Goal: Communication & Community: Share content

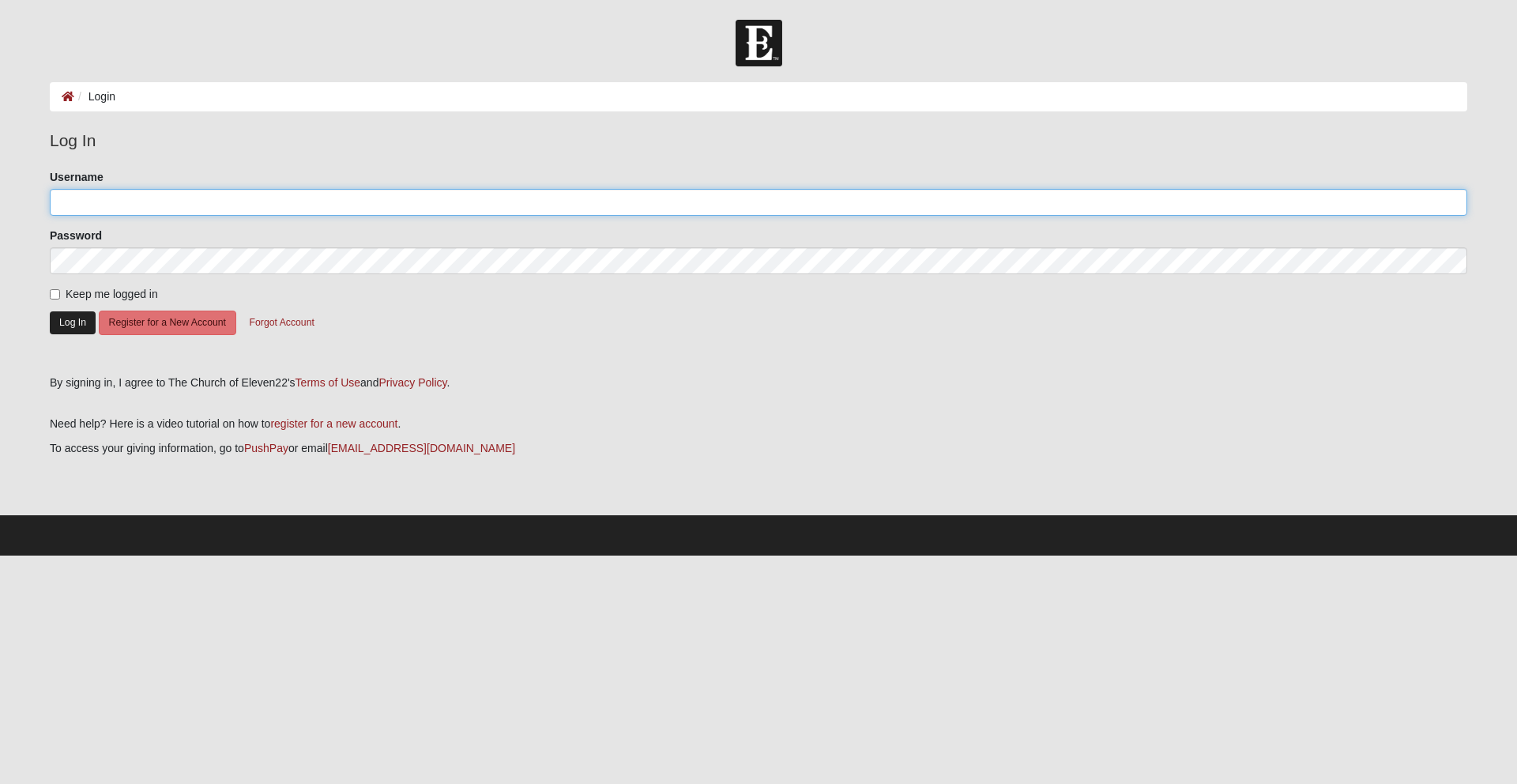
type input "Cheerbarbie1"
click at [67, 322] on button "Log In" at bounding box center [73, 322] width 46 height 23
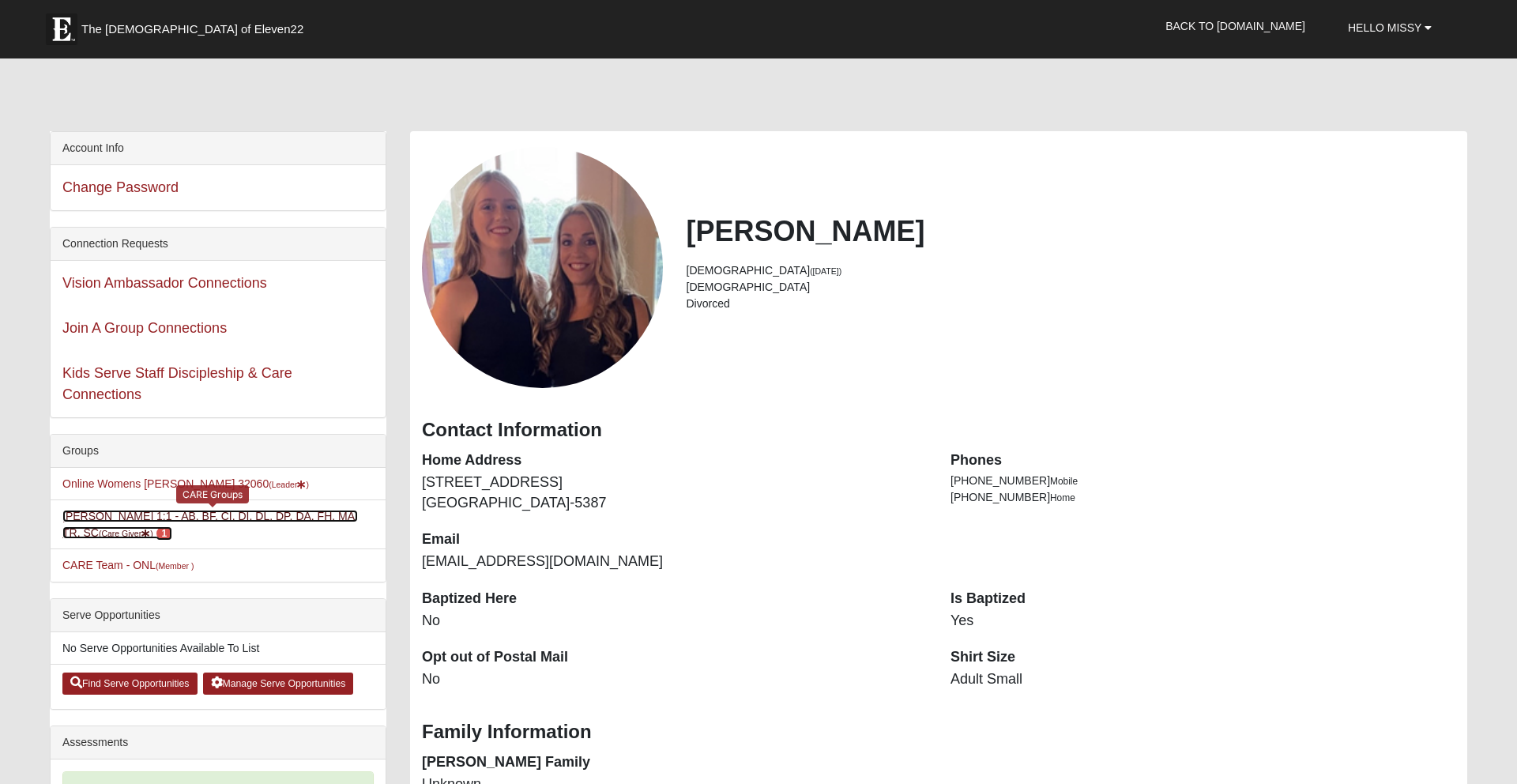
click at [114, 530] on small "(Care Giver )" at bounding box center [127, 534] width 55 height 10
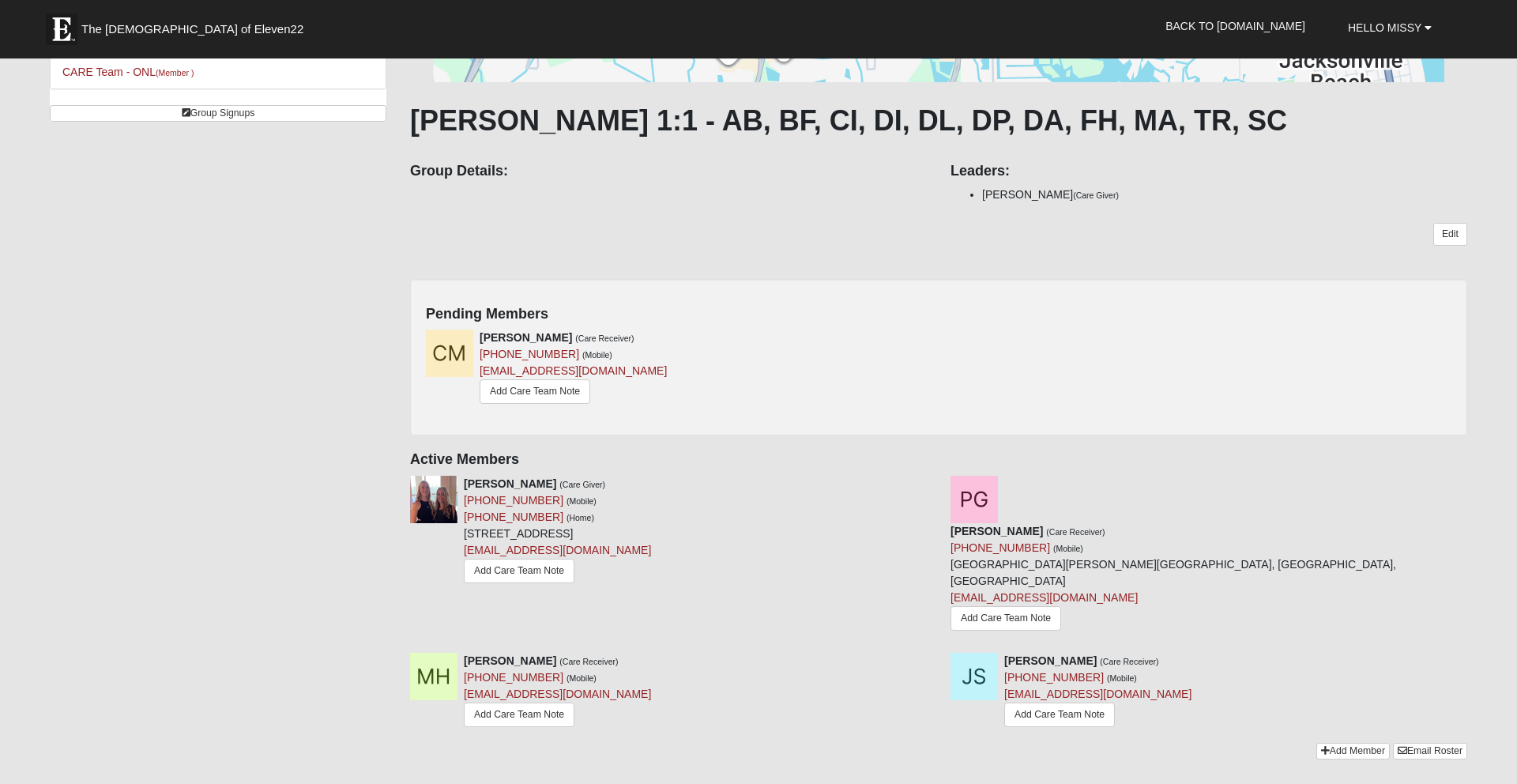
scroll to position [210, 0]
click at [932, 333] on icon at bounding box center [933, 335] width 11 height 11
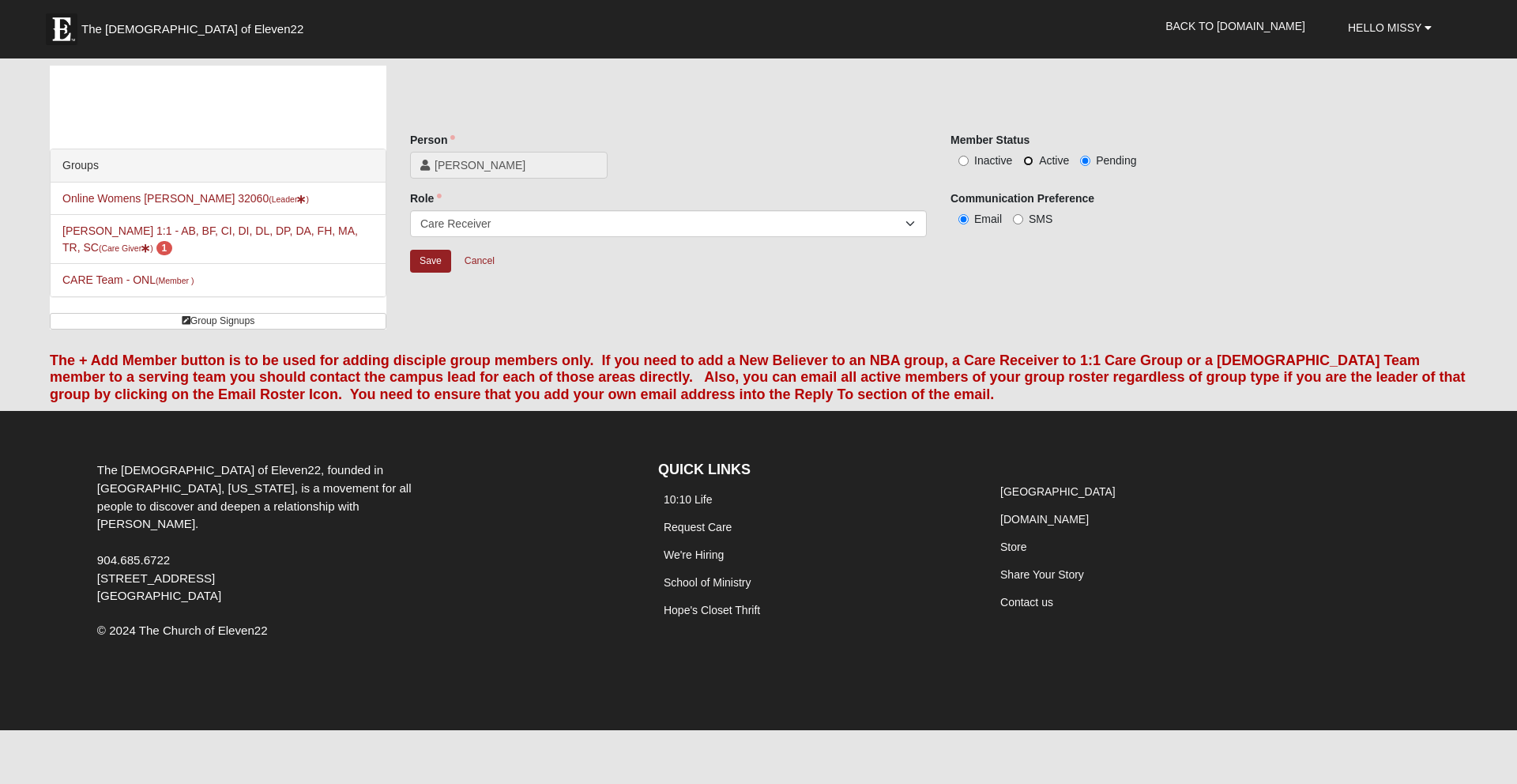
click at [1026, 159] on input "Active" at bounding box center [1028, 161] width 10 height 10
radio input "true"
click at [432, 254] on input "Save" at bounding box center [431, 261] width 41 height 23
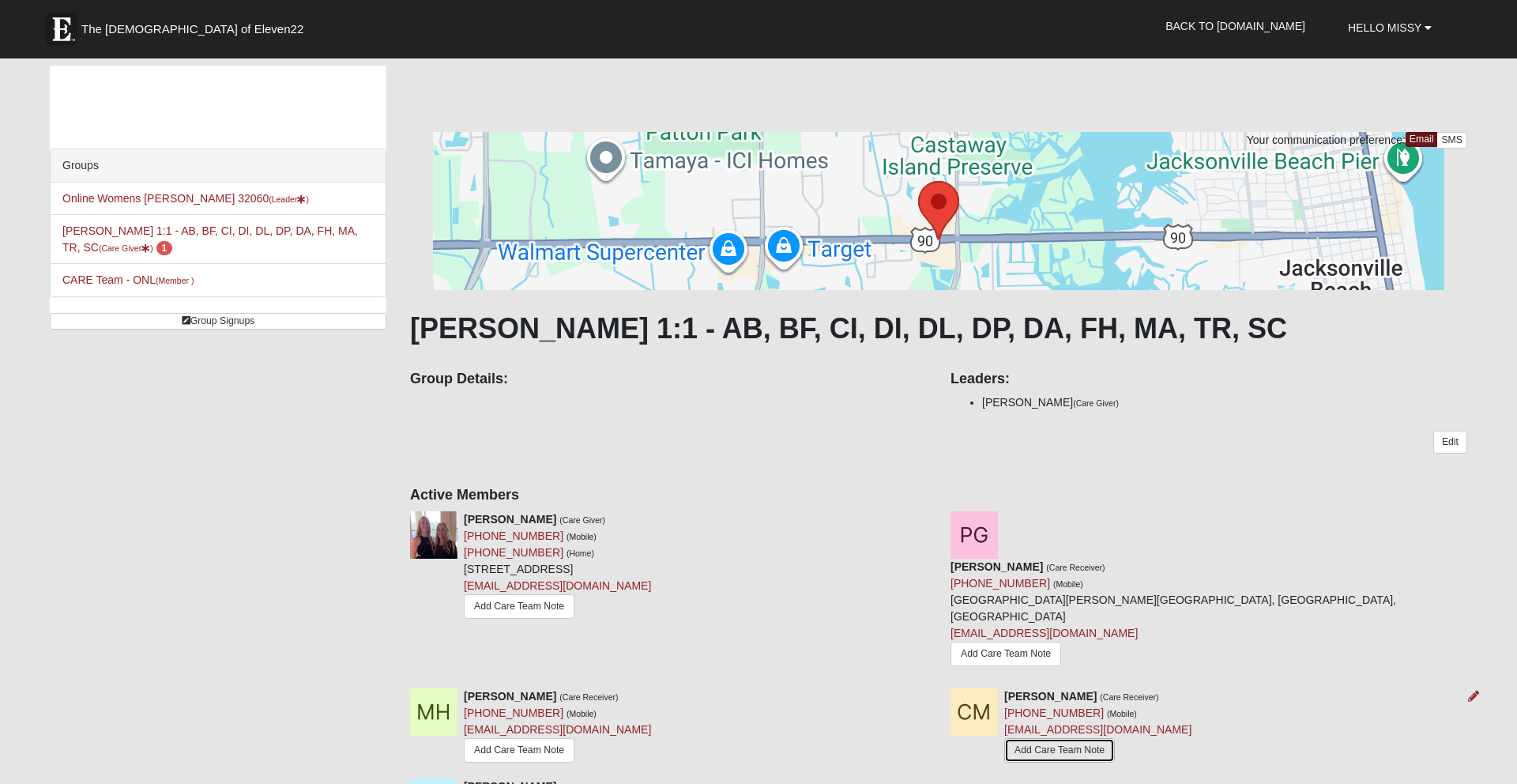
click at [1032, 738] on link "Add Care Team Note" at bounding box center [1060, 750] width 111 height 25
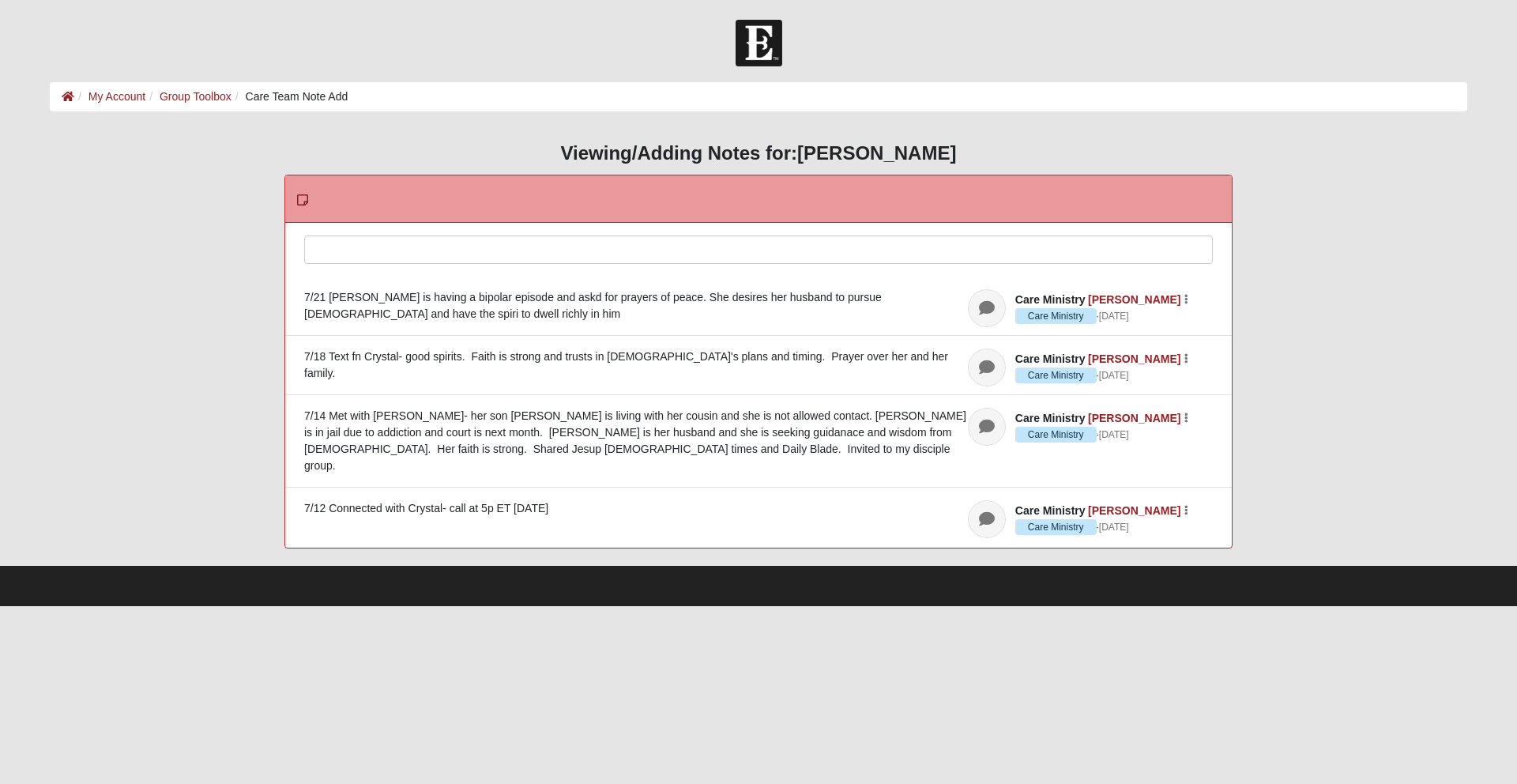
click at [339, 245] on div at bounding box center [758, 271] width 908 height 70
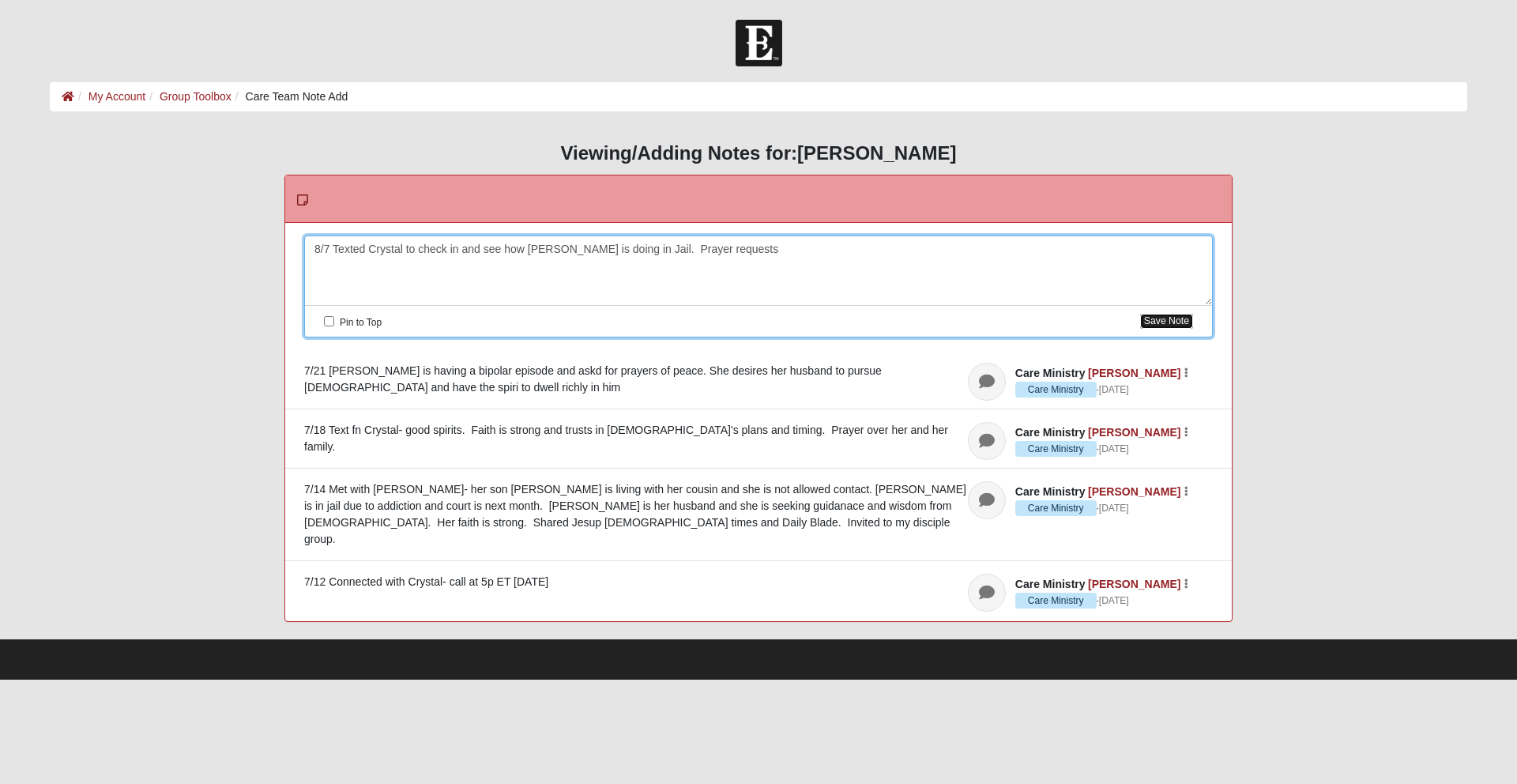
click at [1176, 323] on button "Save Note" at bounding box center [1167, 321] width 53 height 15
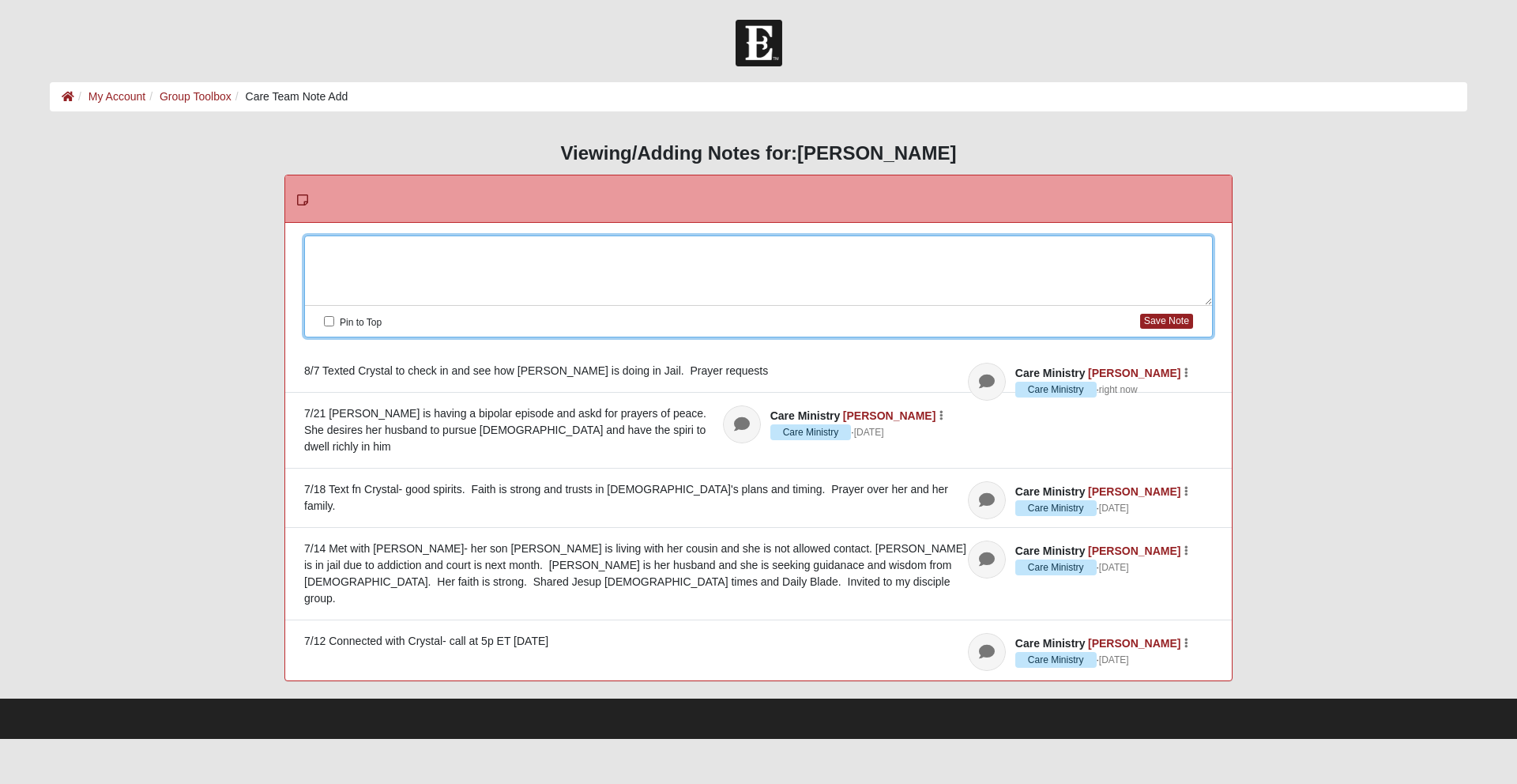
click at [340, 254] on div at bounding box center [758, 271] width 908 height 70
click at [1176, 325] on button "Save Note" at bounding box center [1167, 321] width 53 height 15
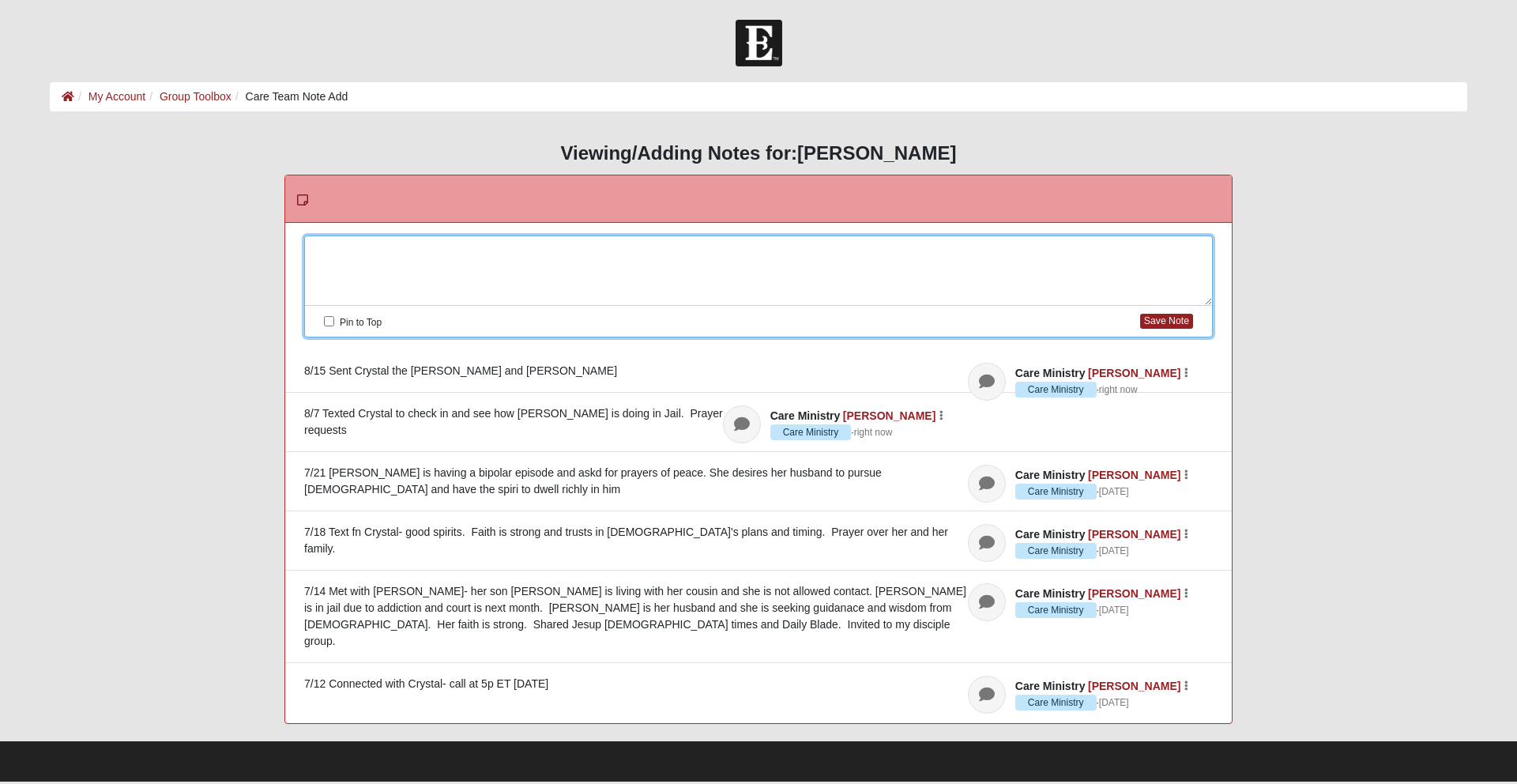
click at [331, 254] on div at bounding box center [758, 271] width 908 height 70
click at [1161, 321] on button "Save Note" at bounding box center [1167, 321] width 53 height 15
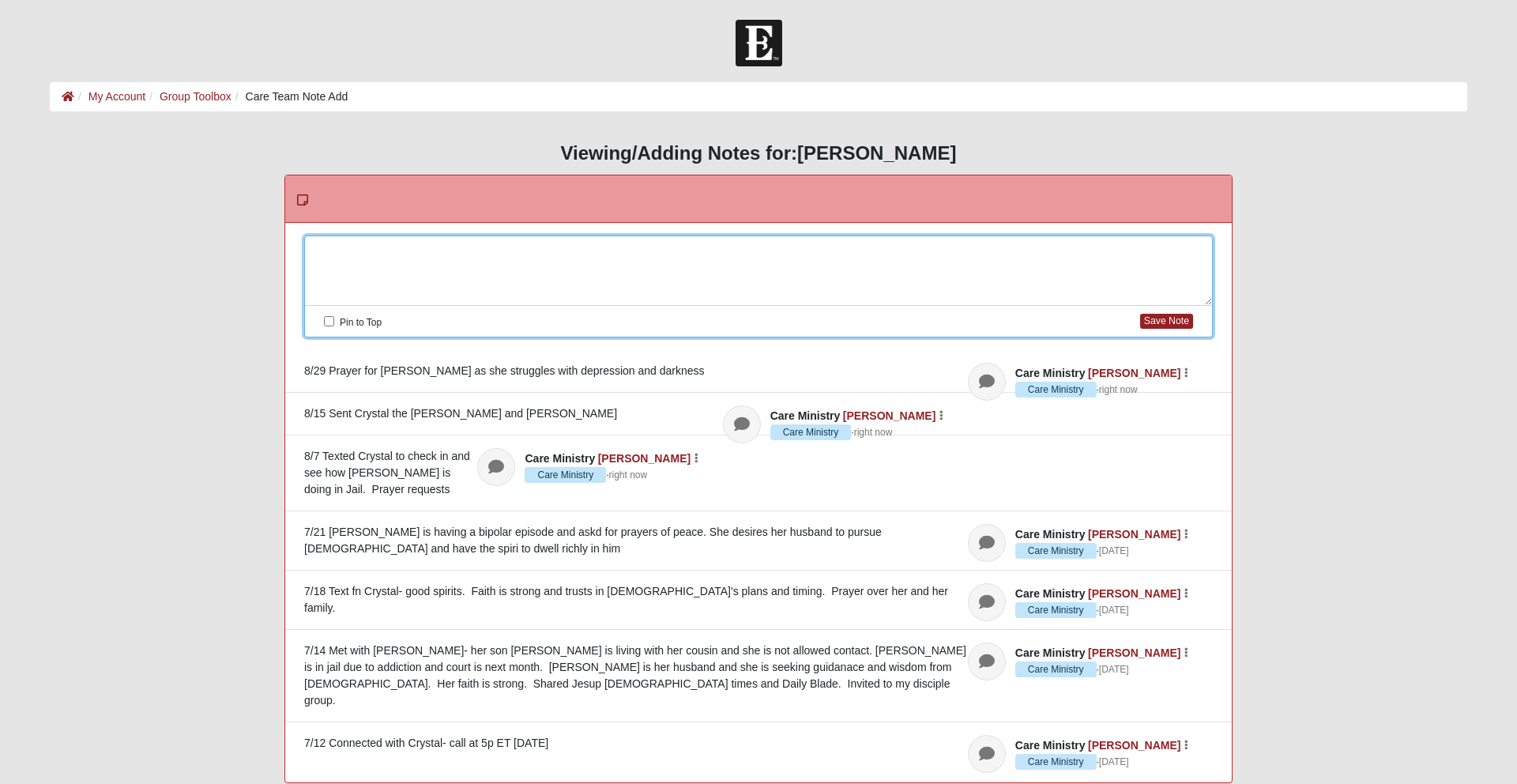
click at [368, 253] on div at bounding box center [758, 271] width 908 height 70
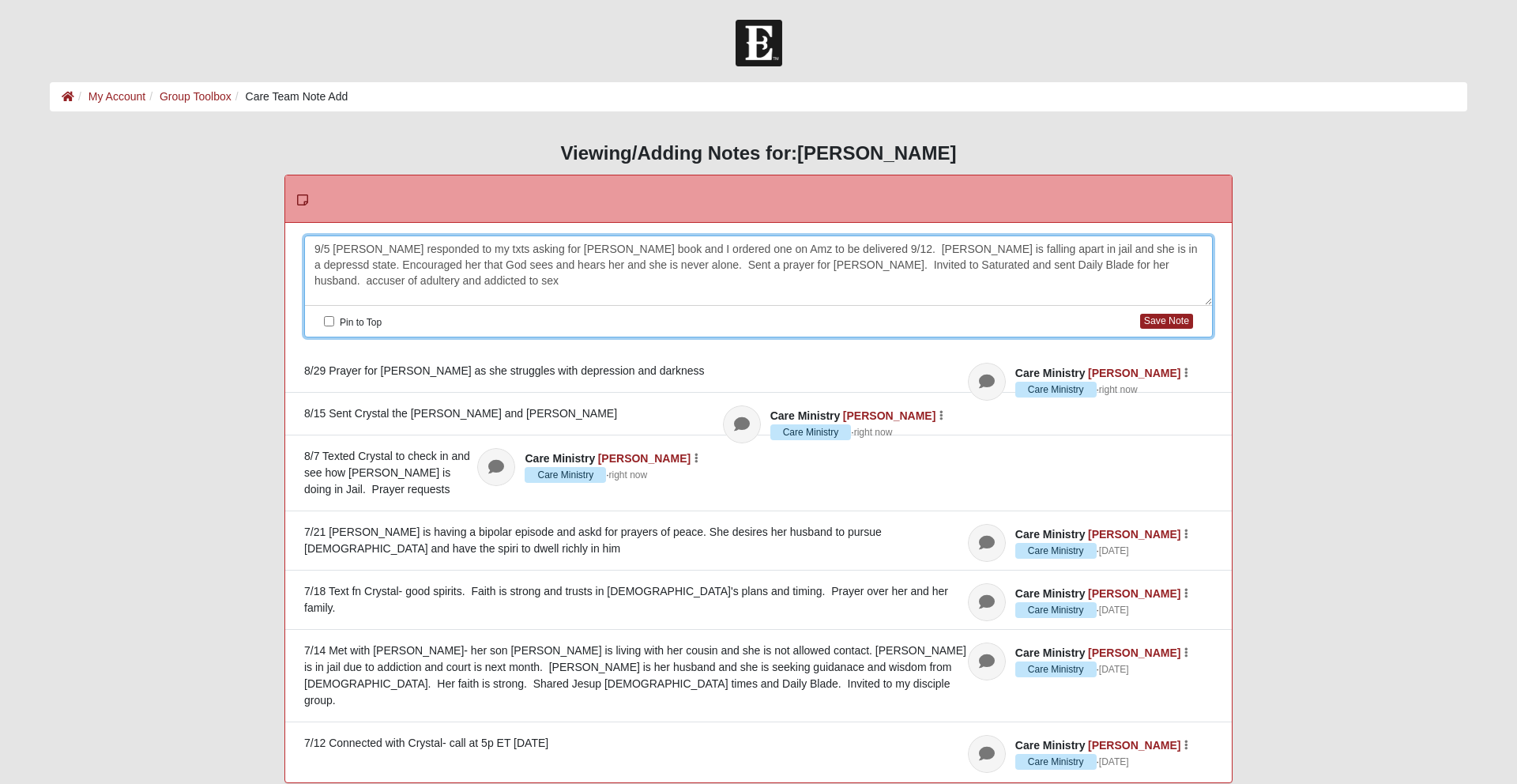
click at [1093, 269] on div "9/5 Crystal responded to my txts asking for Rebecca Maxwell's book and I ordere…" at bounding box center [758, 271] width 908 height 70
click at [1147, 267] on div "9/5 Crystal responded to my txts asking for Rebecca Maxwell's book and I ordere…" at bounding box center [758, 271] width 908 height 70
click at [460, 282] on div "9/5 Crystal responded to my txts asking for Rebecca Maxwell's book and I ordere…" at bounding box center [758, 271] width 908 height 70
click at [1180, 319] on button "Save Note" at bounding box center [1167, 321] width 53 height 15
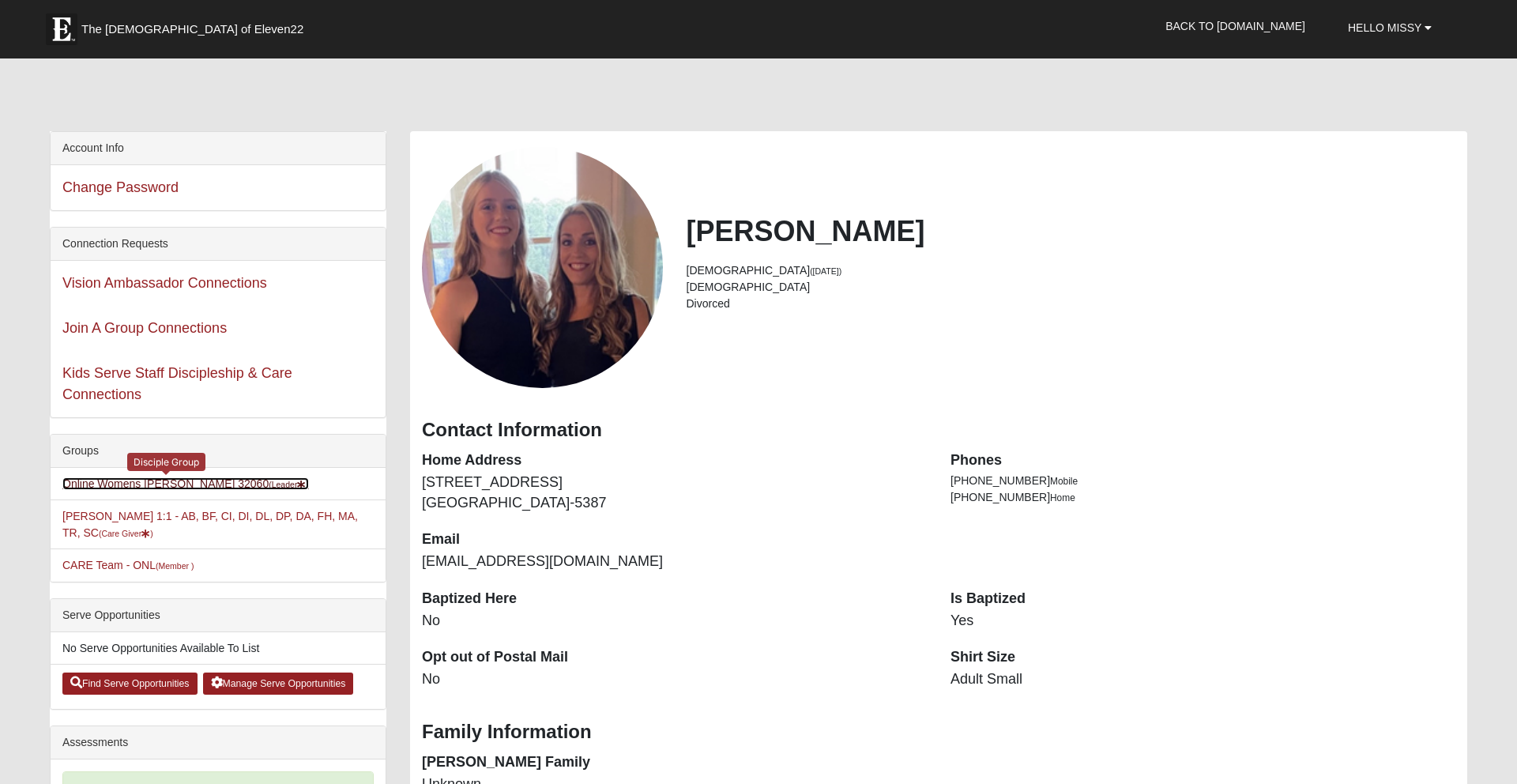
click at [148, 488] on link "Online Womens Freeman 32060 (Leader )" at bounding box center [185, 483] width 246 height 13
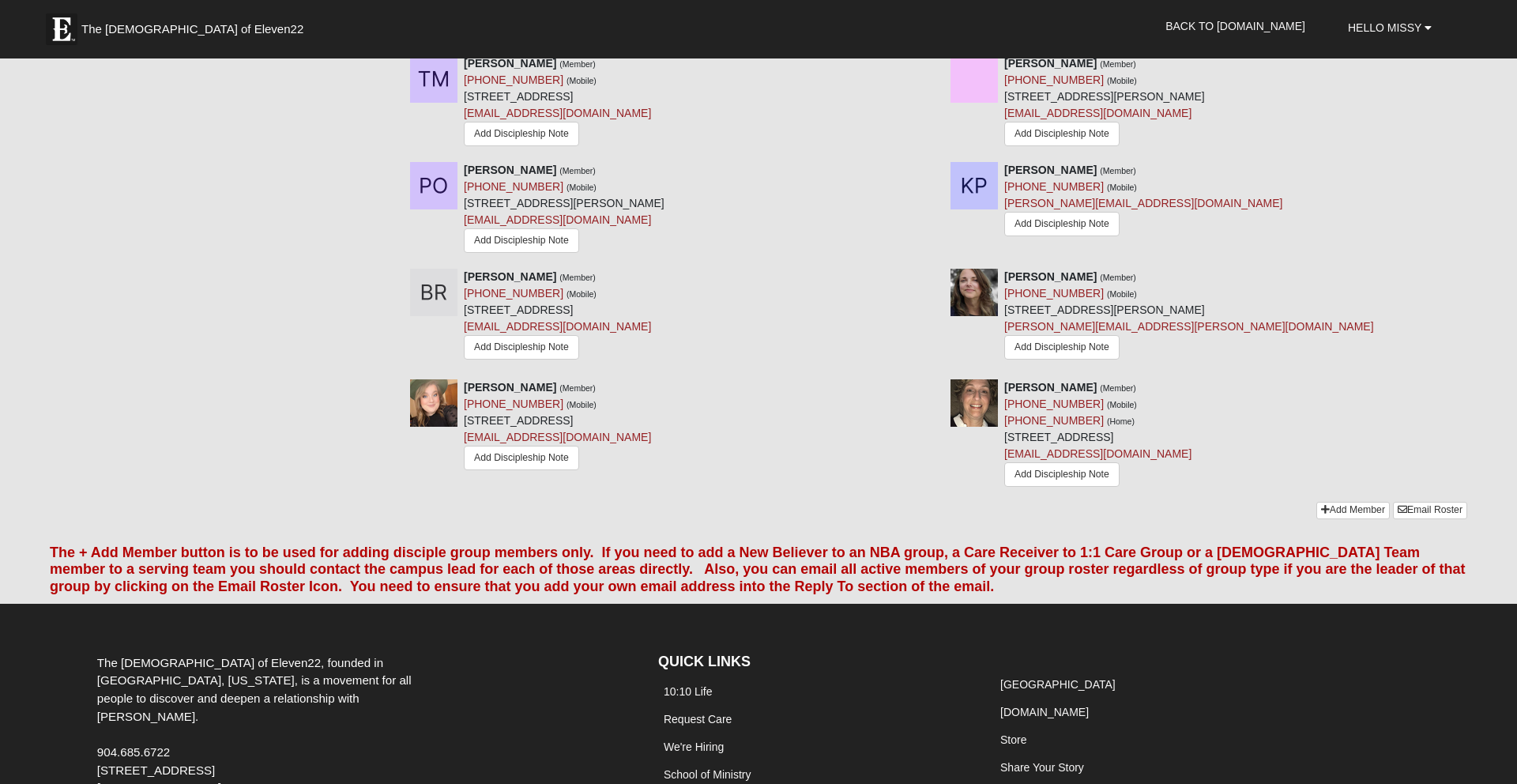
scroll to position [1586, 0]
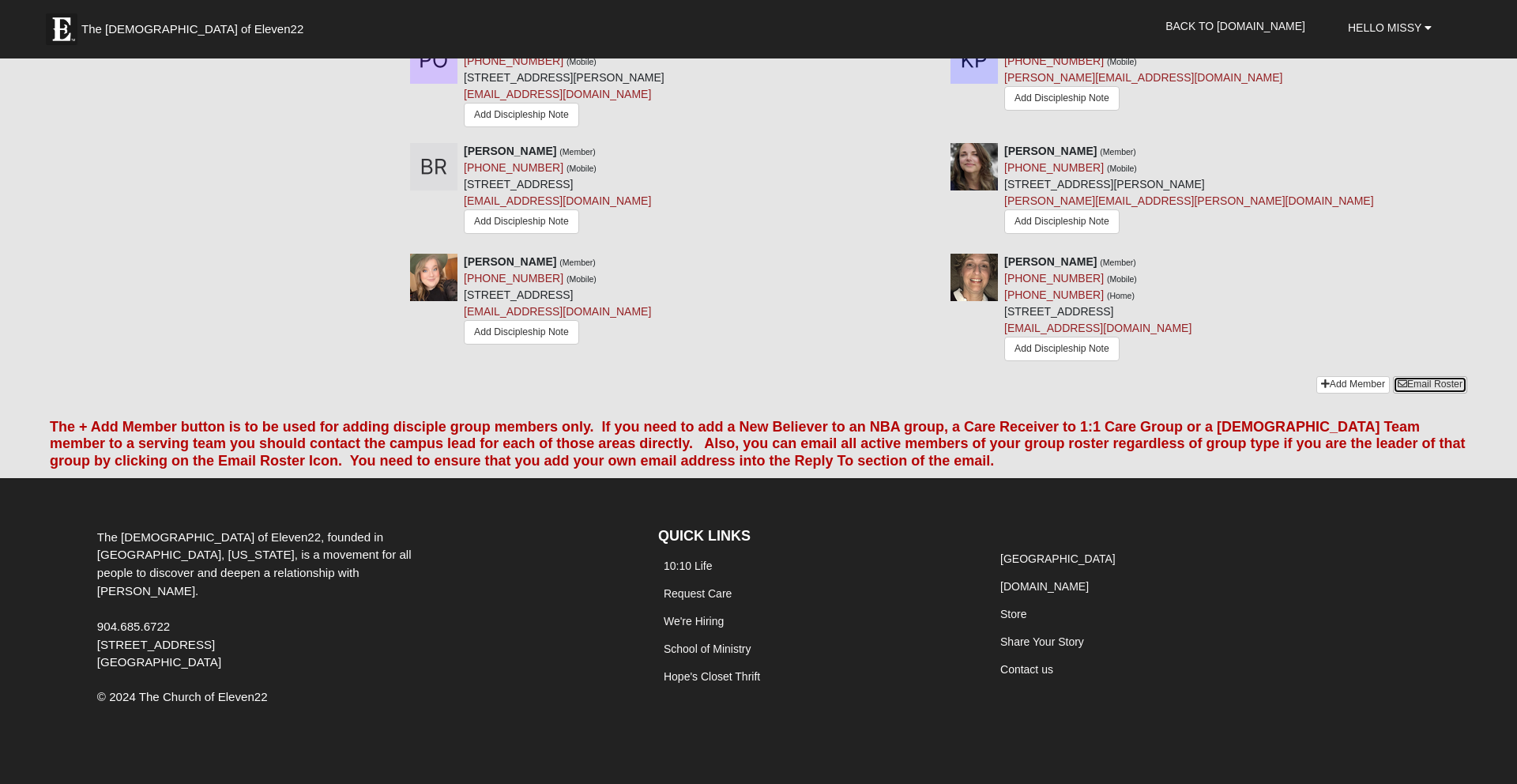
click at [1434, 376] on link "Email Roster" at bounding box center [1431, 384] width 75 height 17
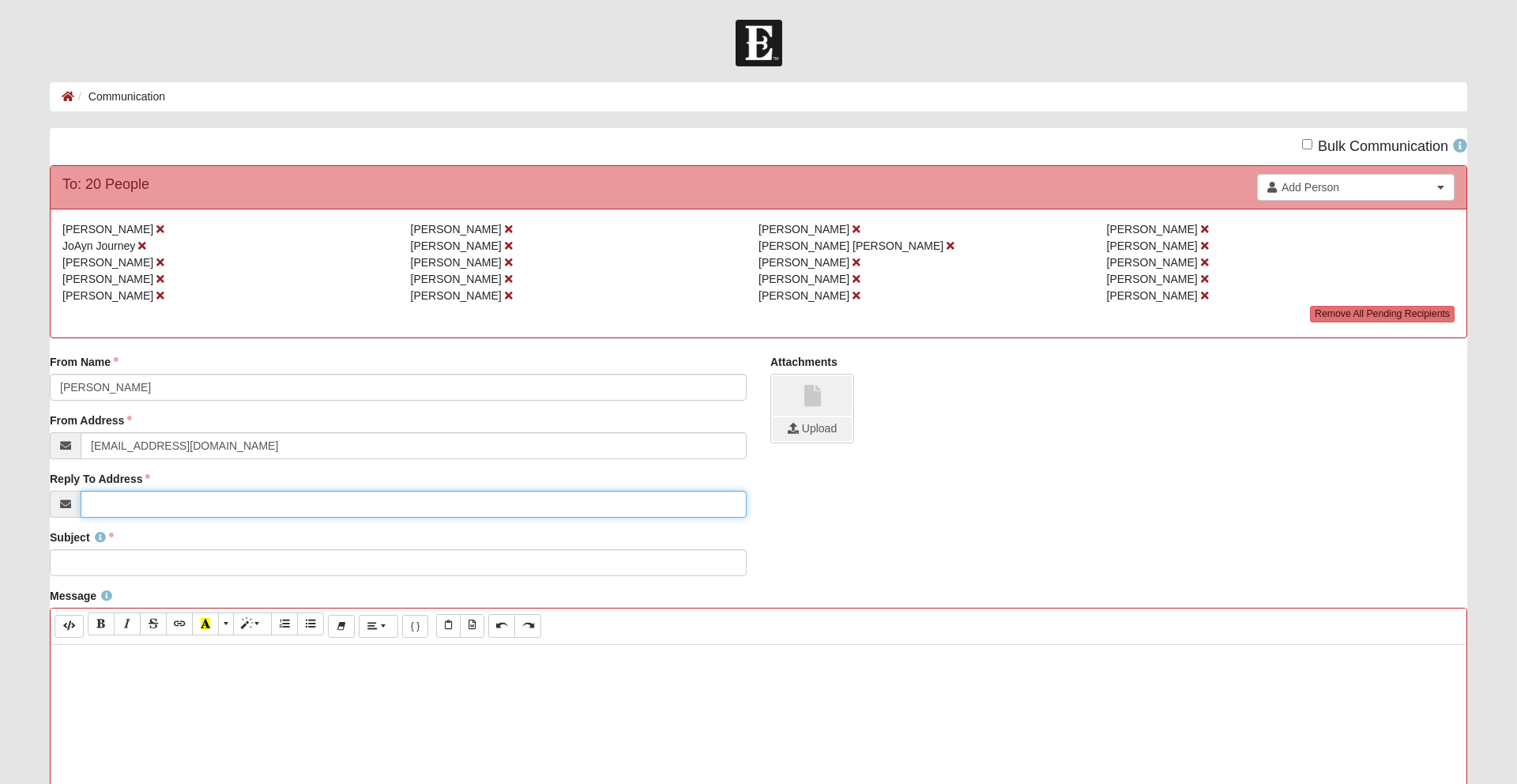
click at [177, 501] on input "Reply To Address" at bounding box center [413, 503] width 666 height 26
type input "[EMAIL_ADDRESS][DOMAIN_NAME]"
click at [114, 560] on input "Subject" at bounding box center [398, 562] width 697 height 26
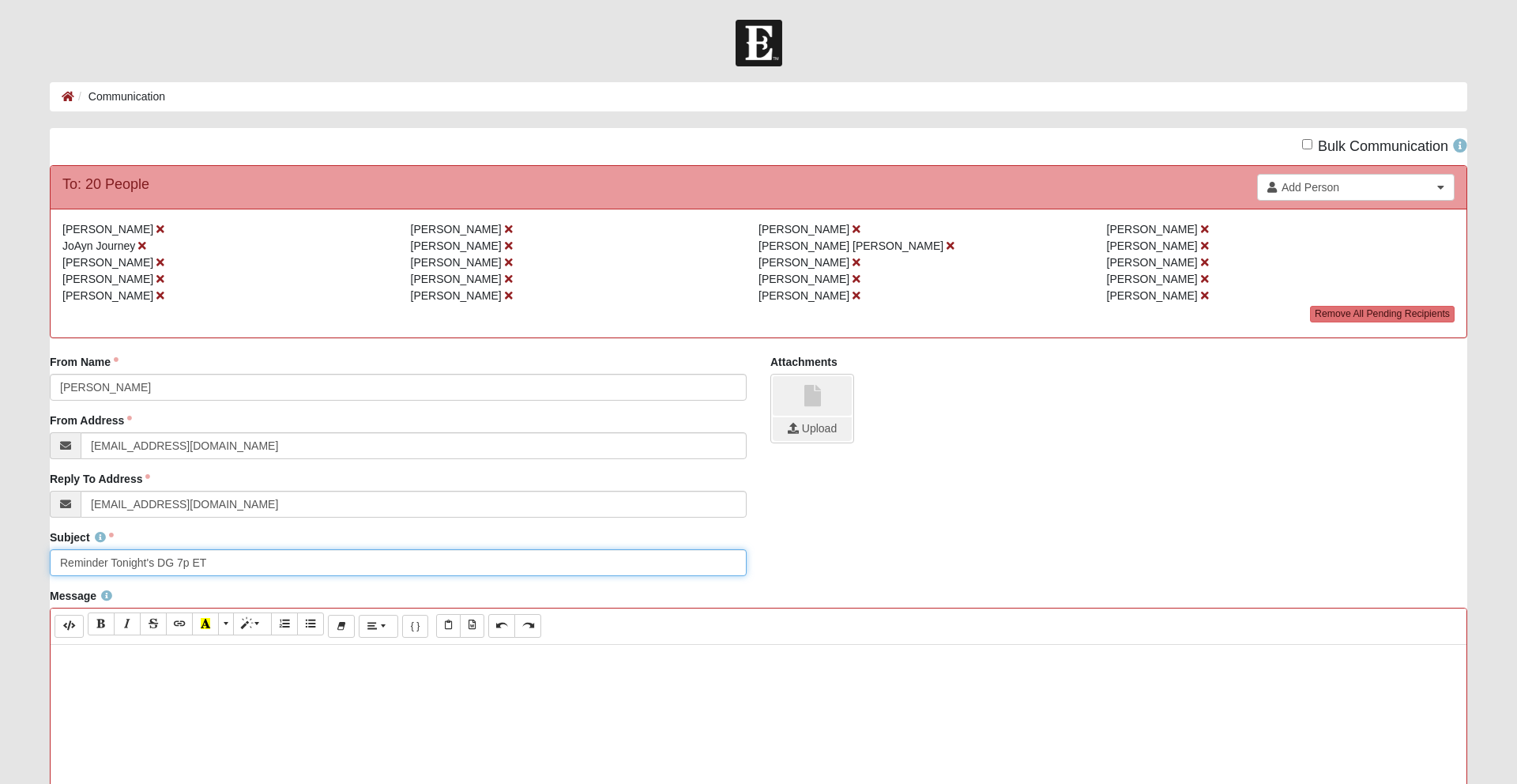
type input "Reminder Tonight's DG 7p ET"
click at [90, 660] on p at bounding box center [758, 660] width 1400 height 17
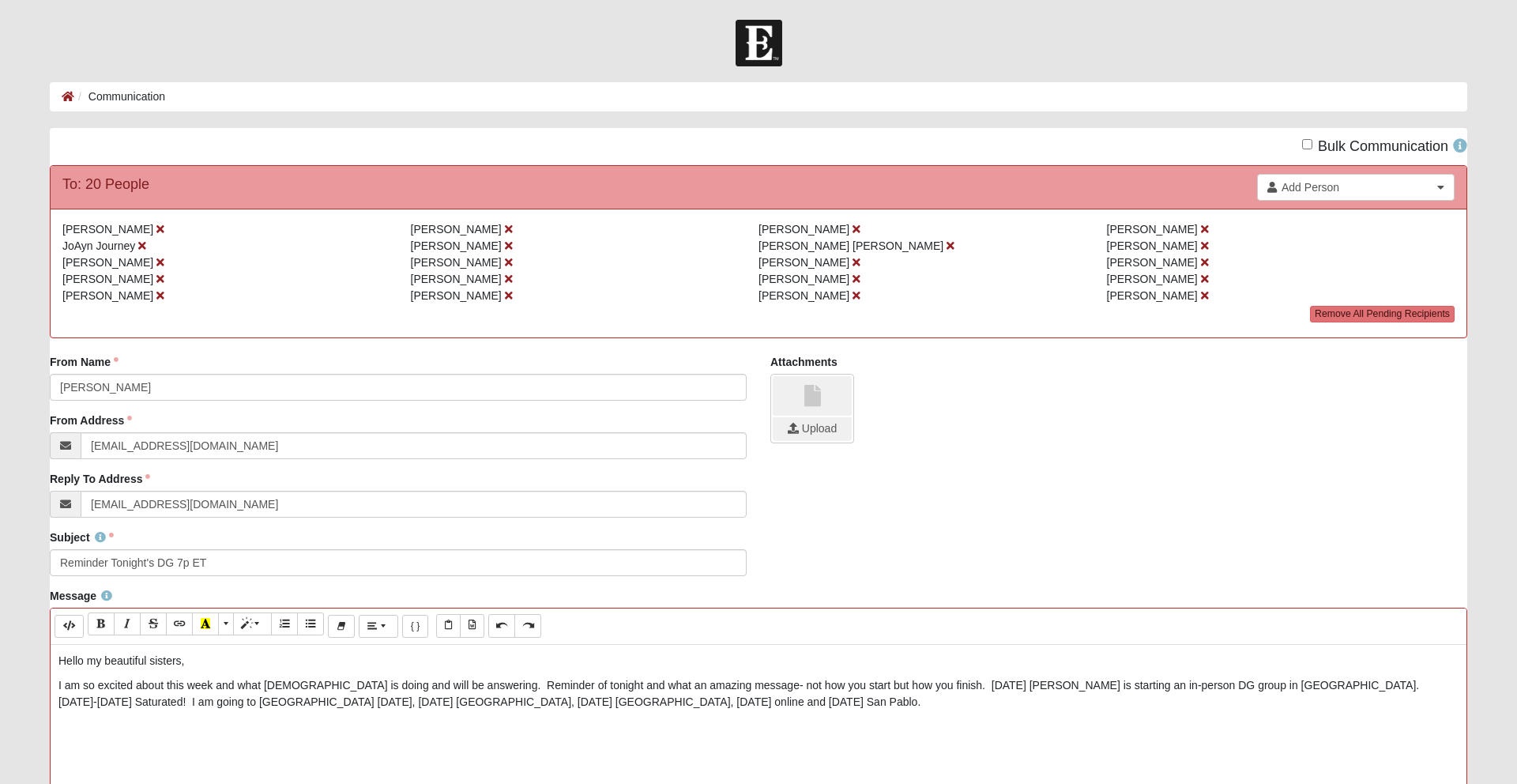
click at [888, 684] on p "I am so excited about this week and what [DEMOGRAPHIC_DATA] is doing and will b…" at bounding box center [758, 694] width 1400 height 33
click at [767, 704] on p "I am so excited about this week and what [DEMOGRAPHIC_DATA] is doing and will b…" at bounding box center [758, 694] width 1400 height 33
drag, startPoint x: 59, startPoint y: 725, endPoint x: 404, endPoint y: 730, distance: 345.0
click at [404, 730] on p "[PERSON_NAME] is inviting you to a scheduled Zoom meeting." at bounding box center [758, 726] width 1400 height 17
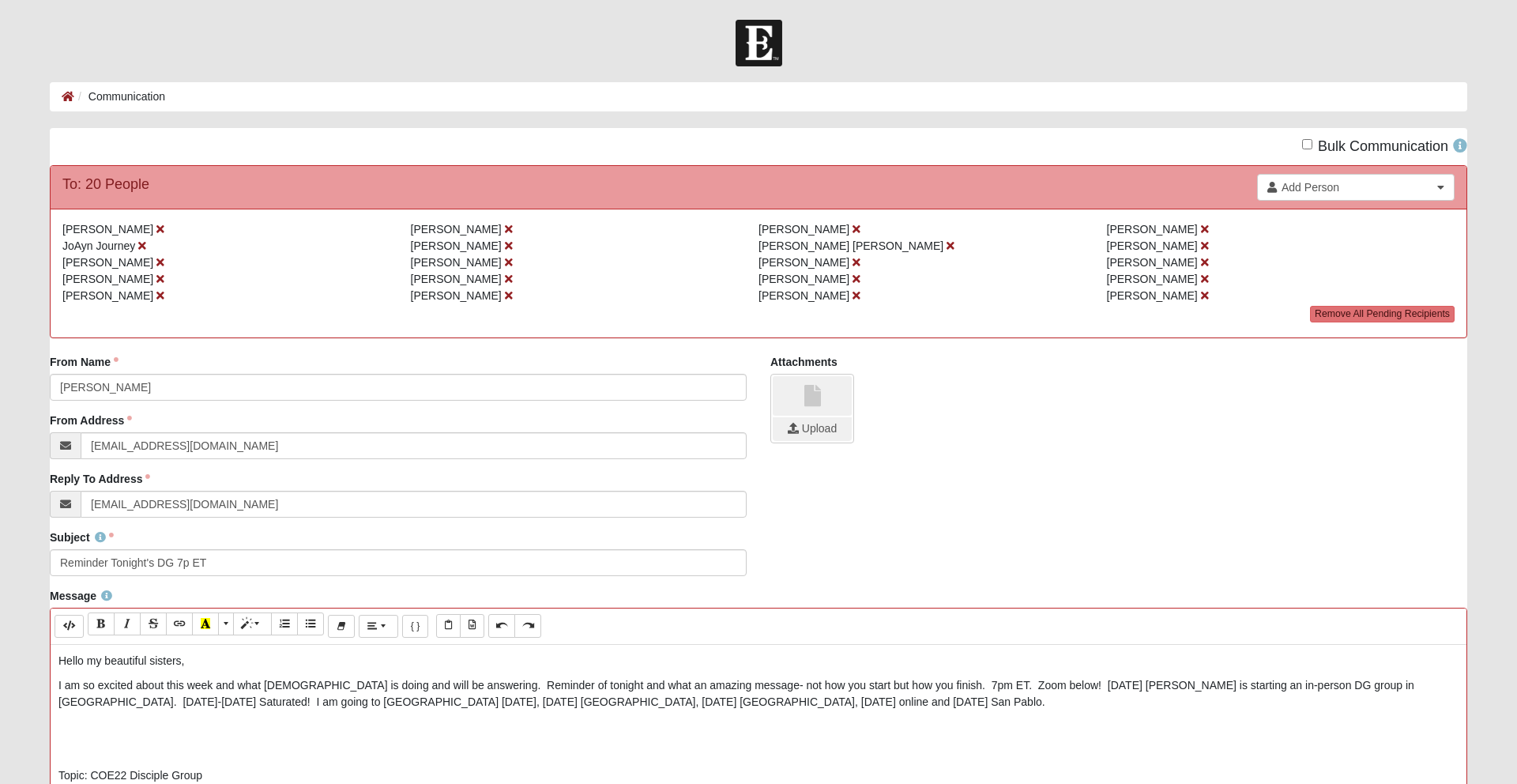
click at [131, 750] on p at bounding box center [758, 751] width 1400 height 17
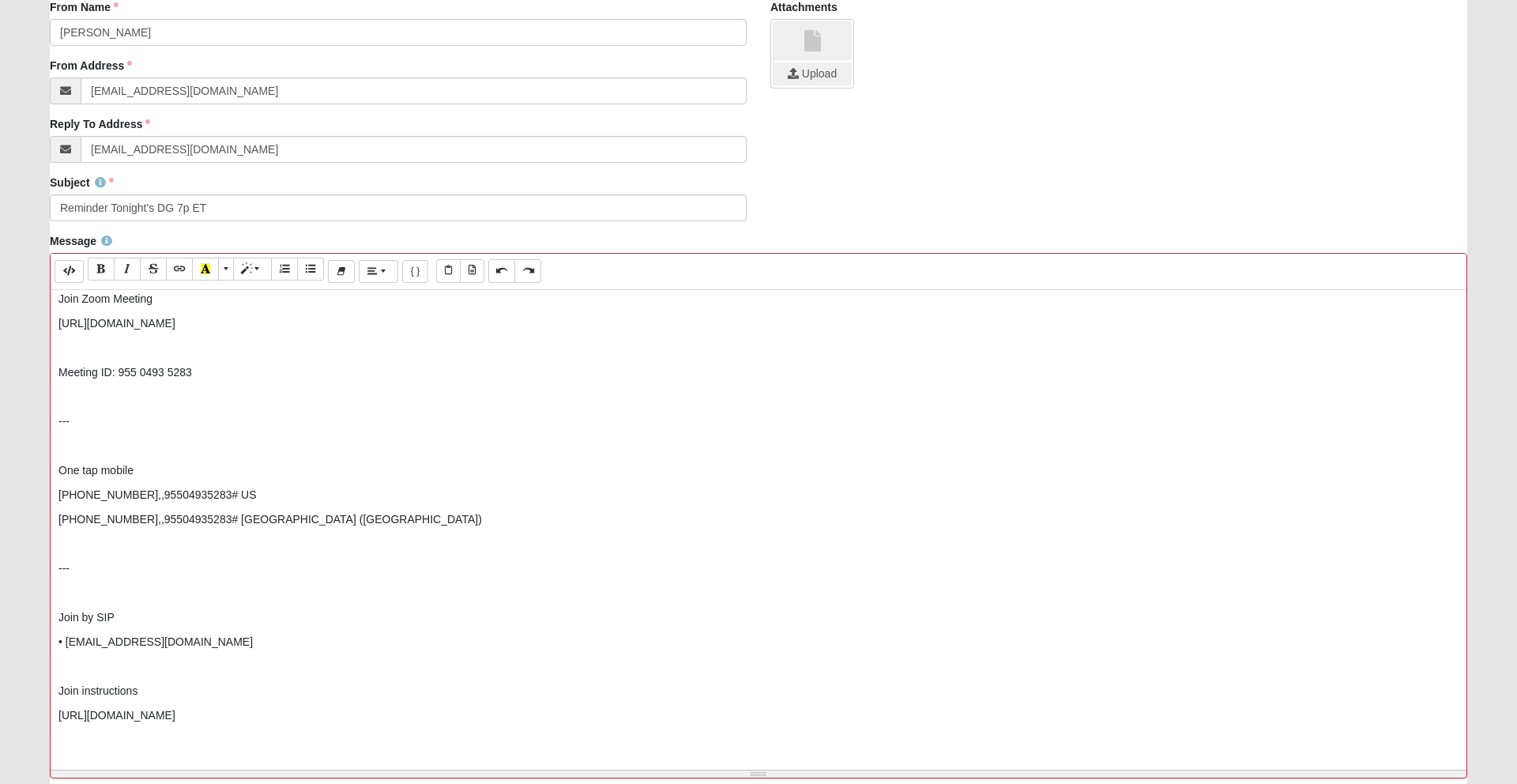
scroll to position [531, 0]
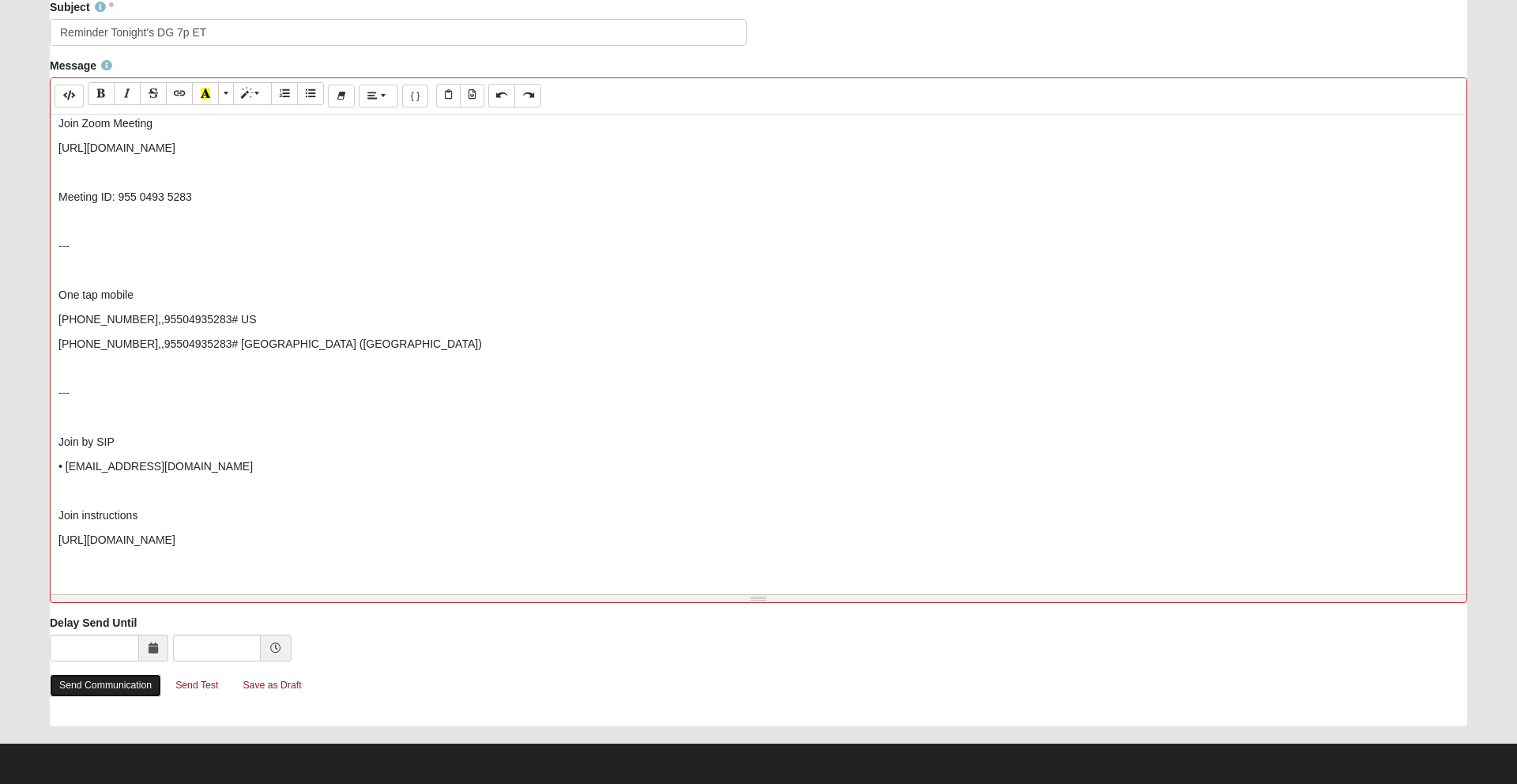
click at [107, 689] on link "Send Communication" at bounding box center [106, 685] width 112 height 23
